Goal: Task Accomplishment & Management: Use online tool/utility

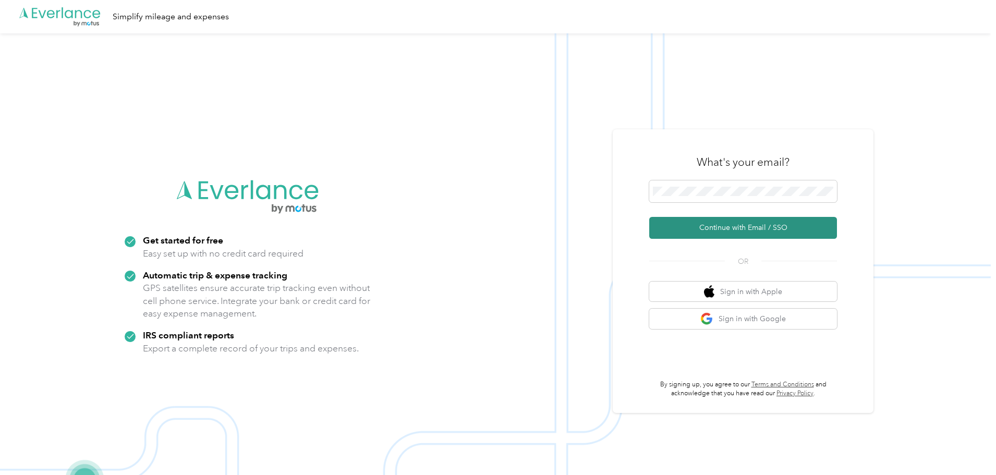
click at [741, 223] on button "Continue with Email / SSO" at bounding box center [743, 228] width 188 height 22
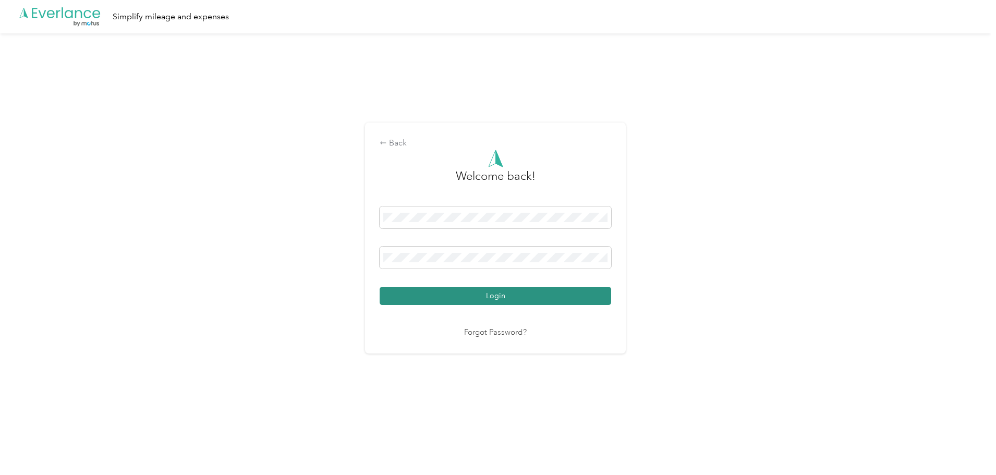
click at [493, 295] on button "Login" at bounding box center [494, 296] width 231 height 18
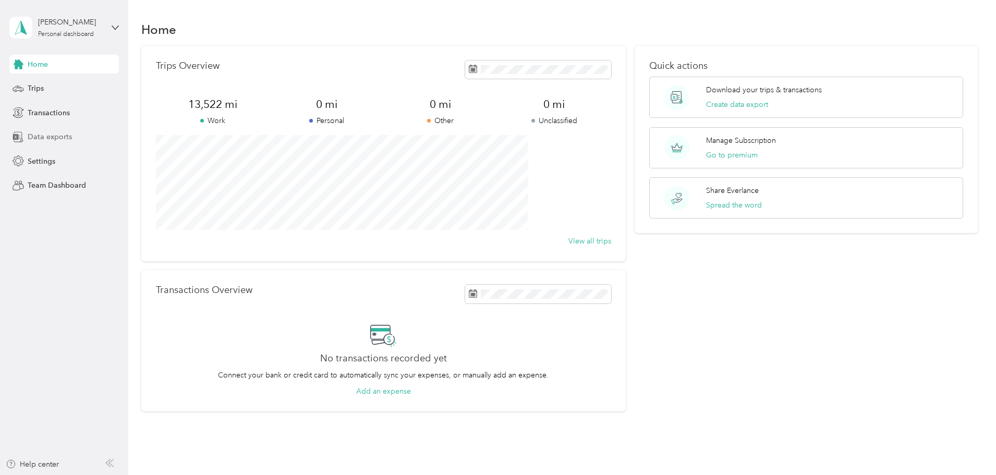
click at [48, 137] on span "Data exports" at bounding box center [50, 136] width 44 height 11
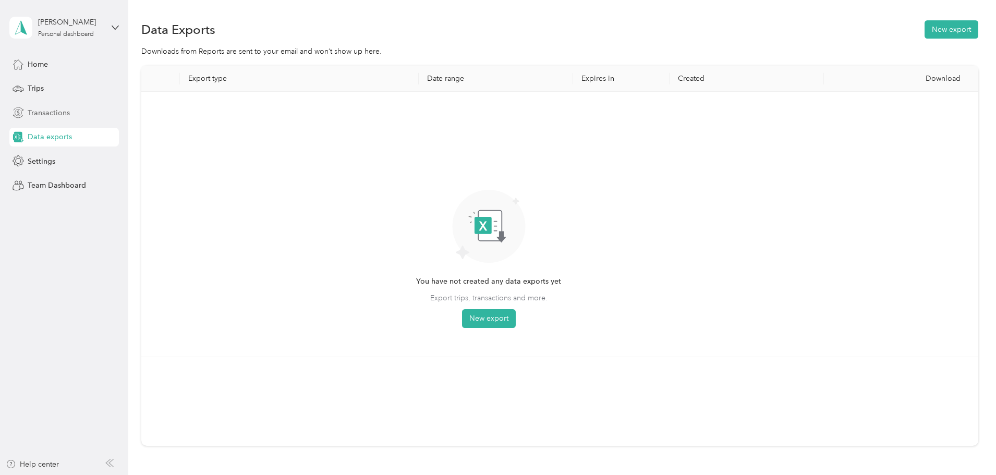
click at [57, 113] on span "Transactions" at bounding box center [49, 112] width 42 height 11
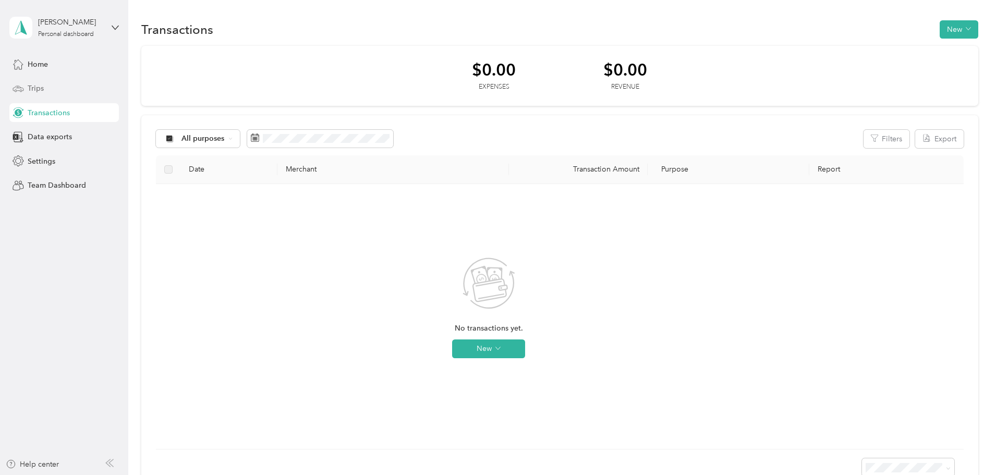
click at [38, 86] on span "Trips" at bounding box center [36, 88] width 16 height 11
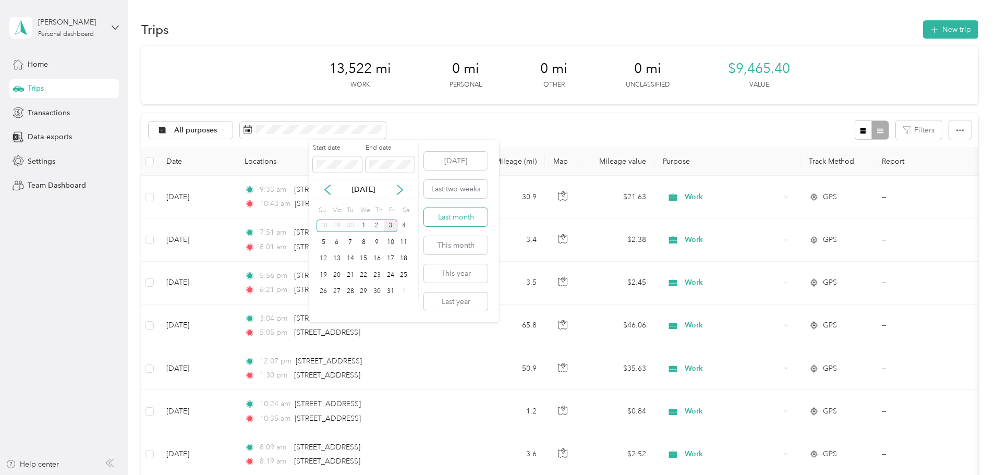
click at [451, 214] on button "Last month" at bounding box center [456, 217] width 64 height 18
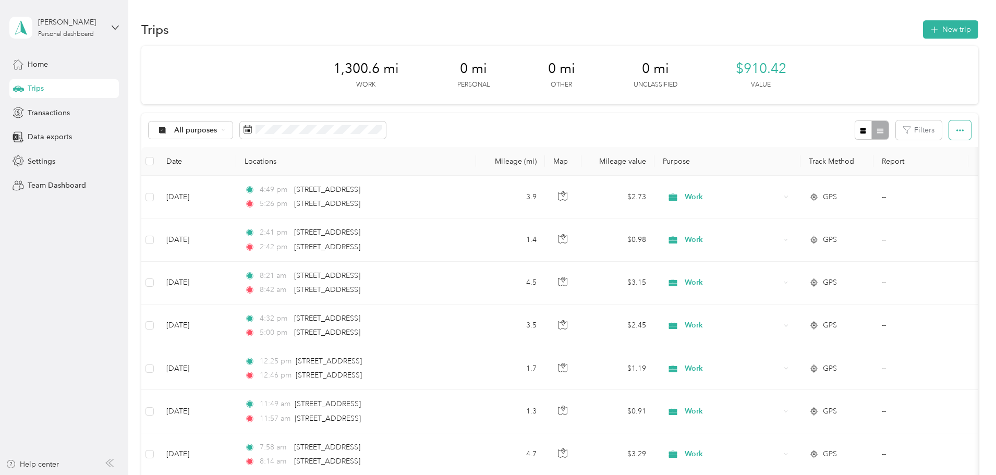
click at [956, 131] on icon "button" at bounding box center [959, 130] width 7 height 2
click at [872, 168] on span "Export" at bounding box center [873, 168] width 22 height 9
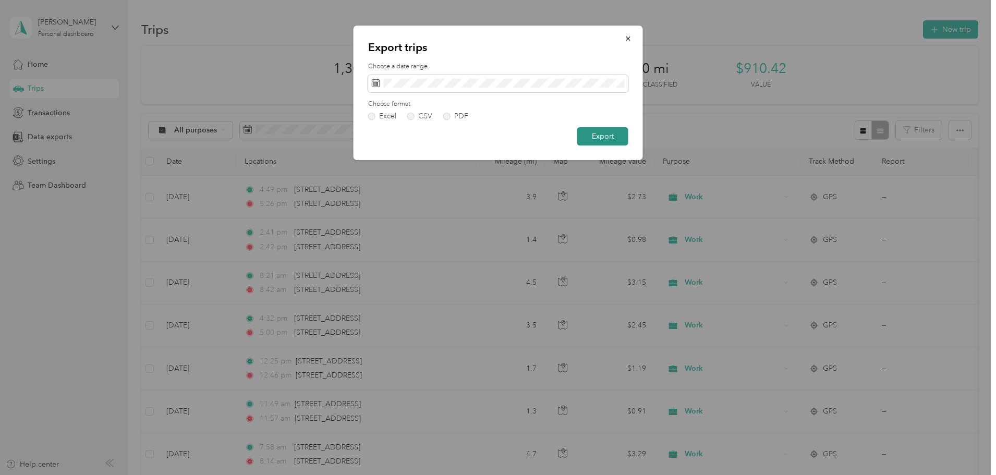
click at [598, 137] on button "Export" at bounding box center [602, 136] width 51 height 18
